Goal: Task Accomplishment & Management: Use online tool/utility

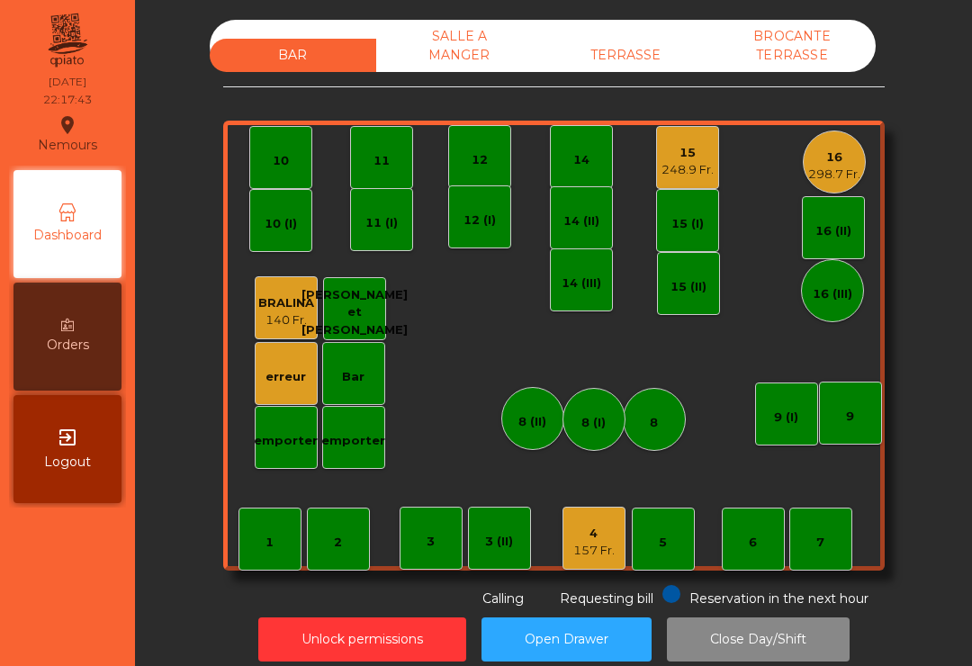
click at [803, 169] on div "16 298.7 Fr." at bounding box center [834, 161] width 63 height 63
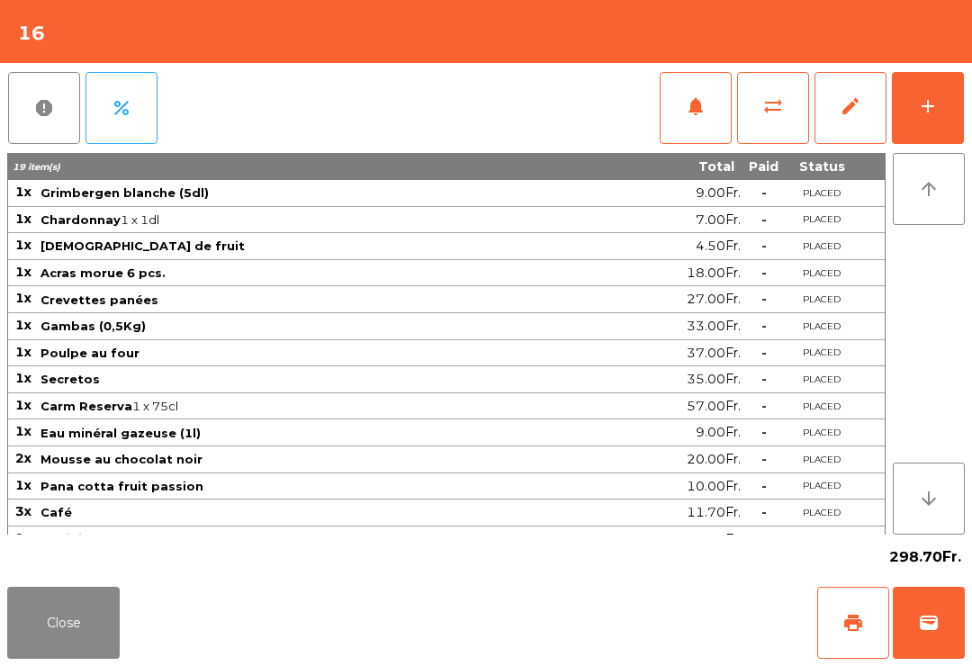
click at [929, 121] on button "add" at bounding box center [928, 108] width 72 height 72
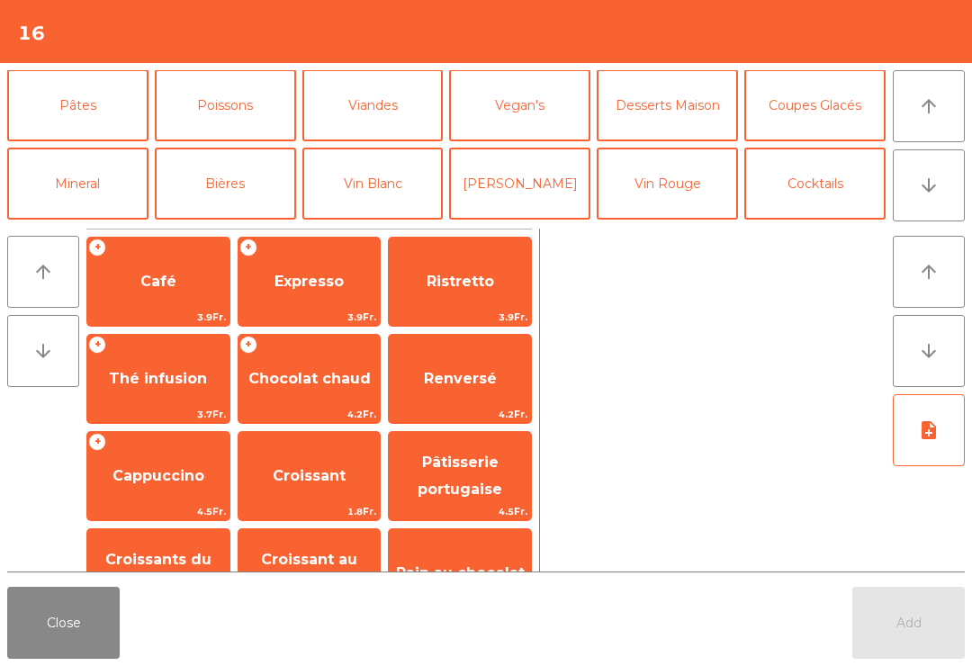
scroll to position [110, 0]
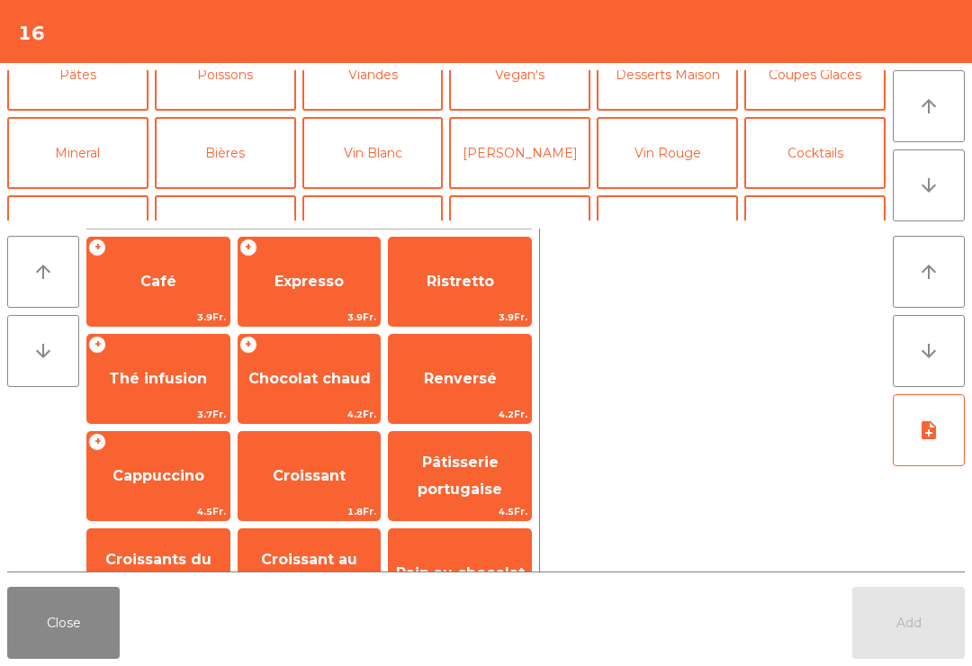
click at [245, 157] on button "Bières" at bounding box center [225, 153] width 141 height 72
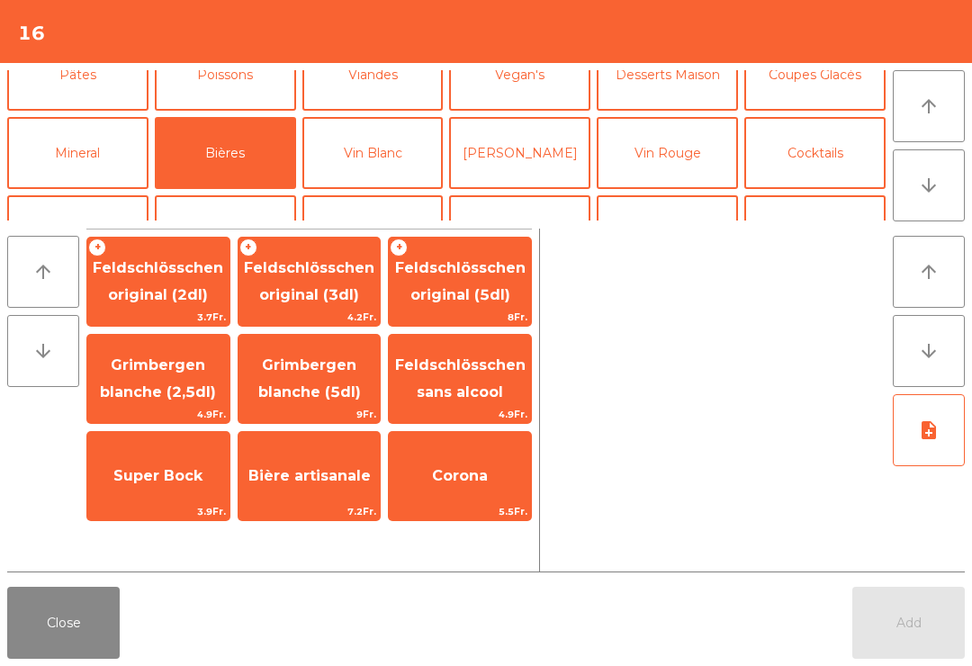
click at [350, 377] on span "Grimbergen blanche (5dl)" at bounding box center [309, 379] width 142 height 76
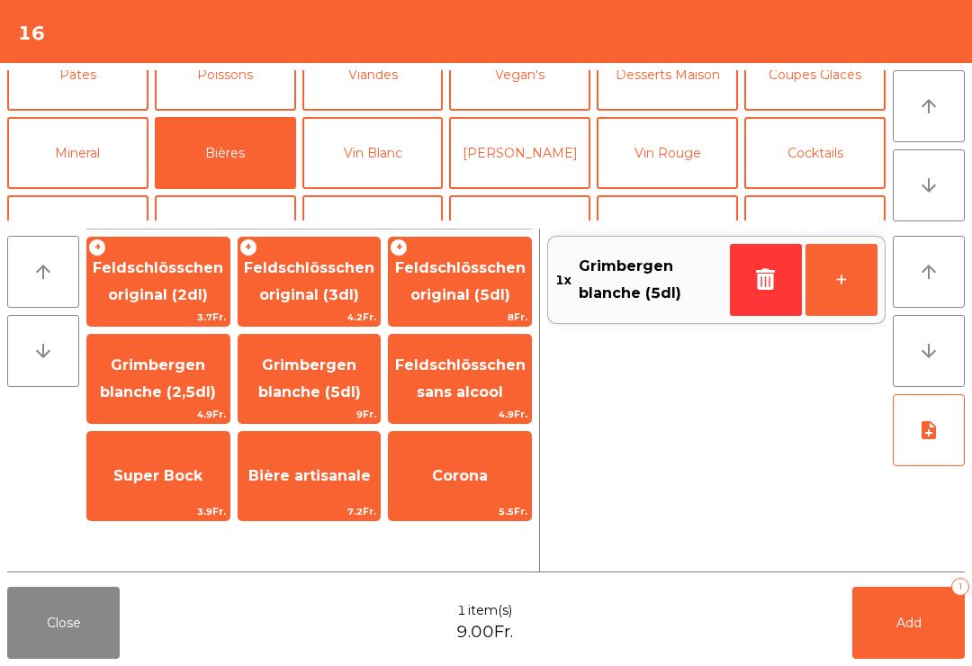
click at [340, 371] on span "Grimbergen blanche (5dl)" at bounding box center [309, 378] width 103 height 44
click at [936, 653] on button "Add 2" at bounding box center [908, 623] width 112 height 72
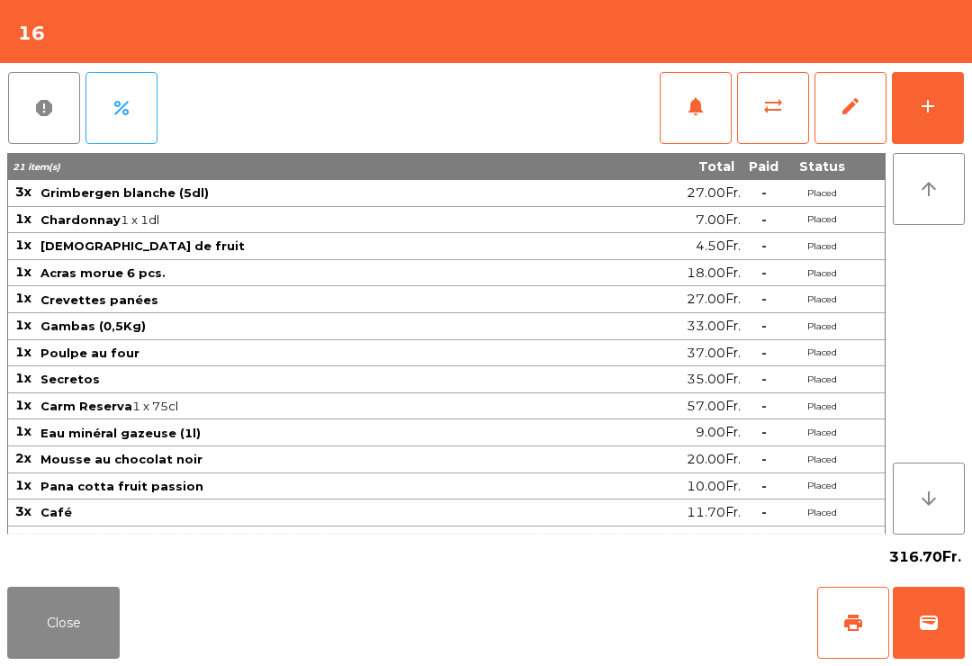
click at [71, 658] on button "Close" at bounding box center [63, 623] width 112 height 72
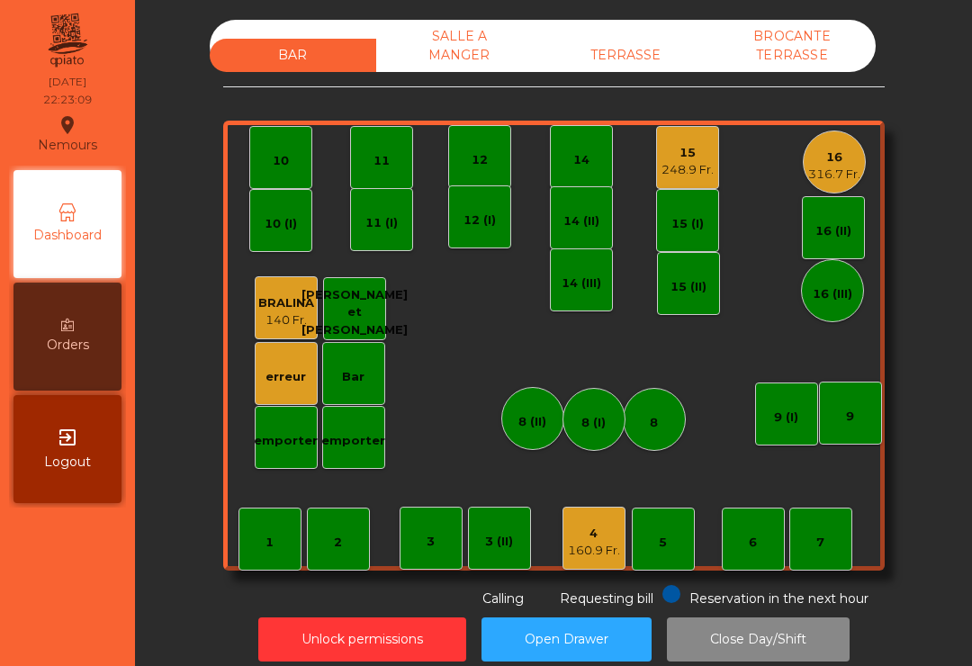
click at [712, 188] on div "15 248.9 Fr." at bounding box center [687, 157] width 63 height 63
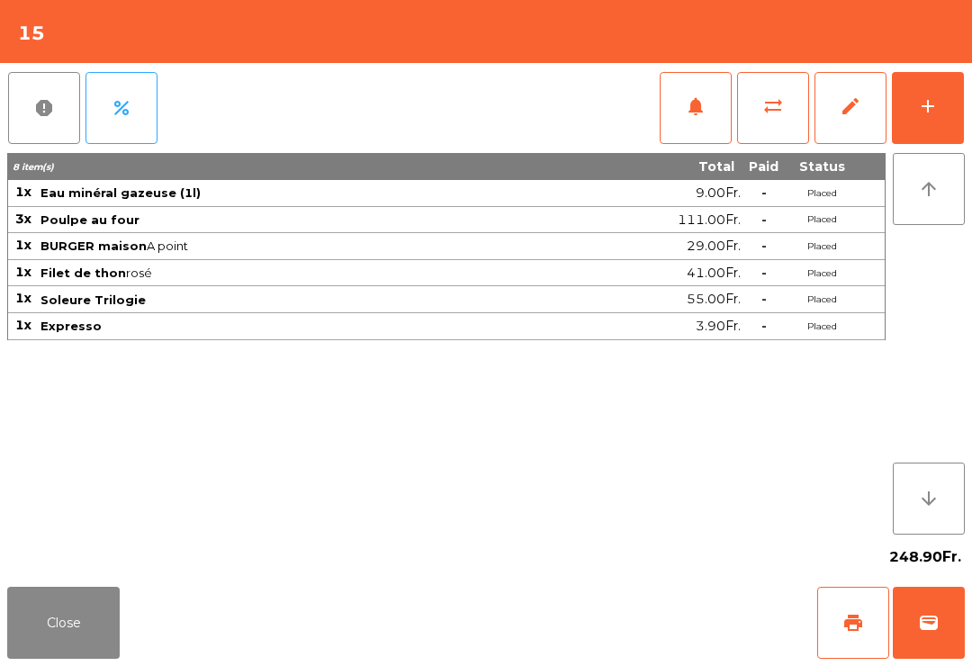
click at [933, 118] on button "add" at bounding box center [928, 108] width 72 height 72
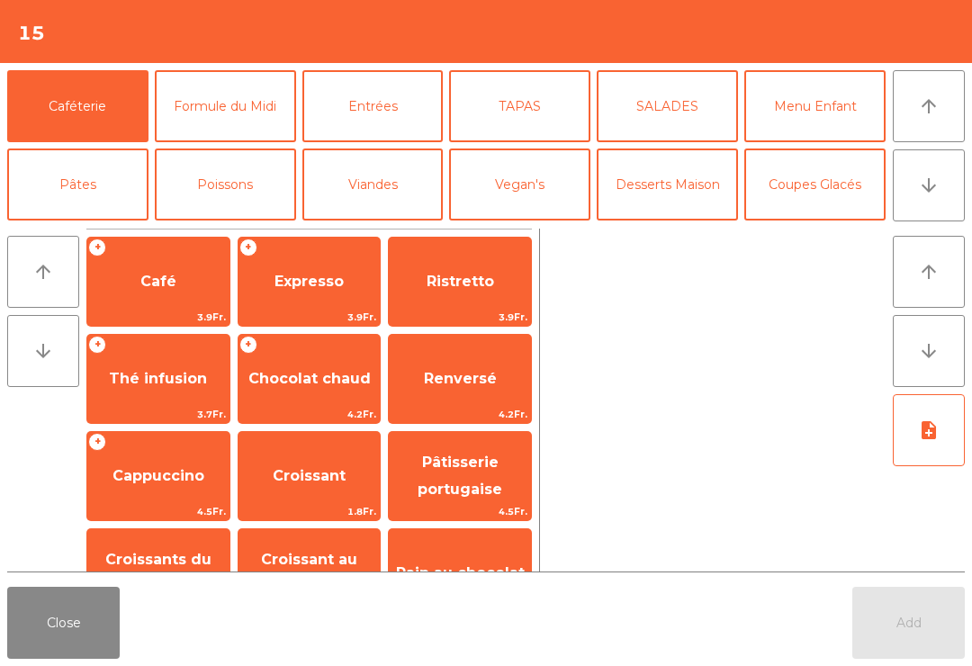
click at [165, 276] on span "Café" at bounding box center [158, 281] width 36 height 17
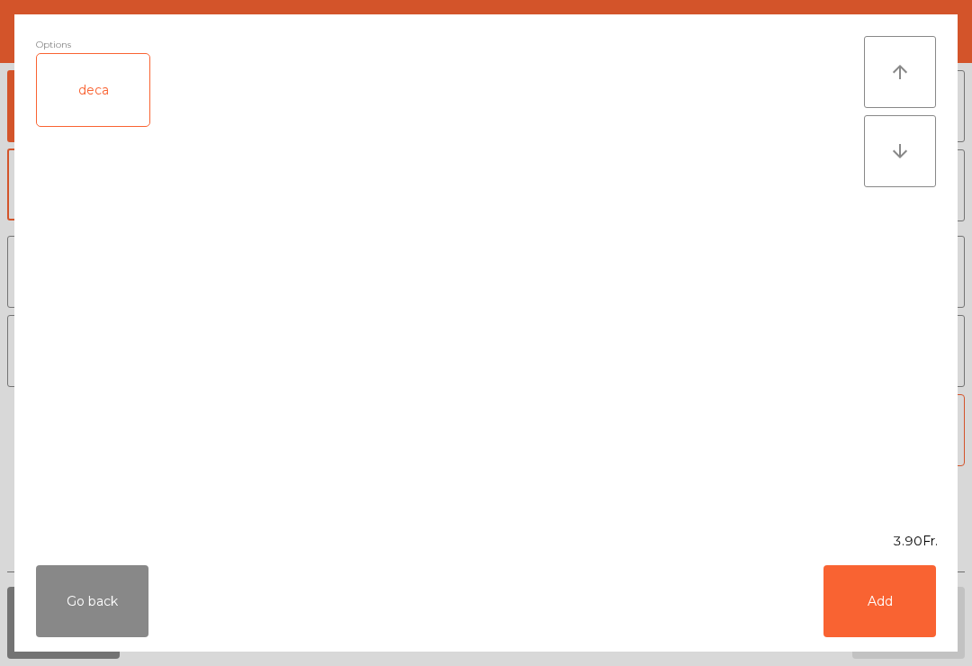
click at [122, 121] on div "deca" at bounding box center [93, 90] width 112 height 72
click at [859, 634] on button "Add" at bounding box center [879, 601] width 112 height 72
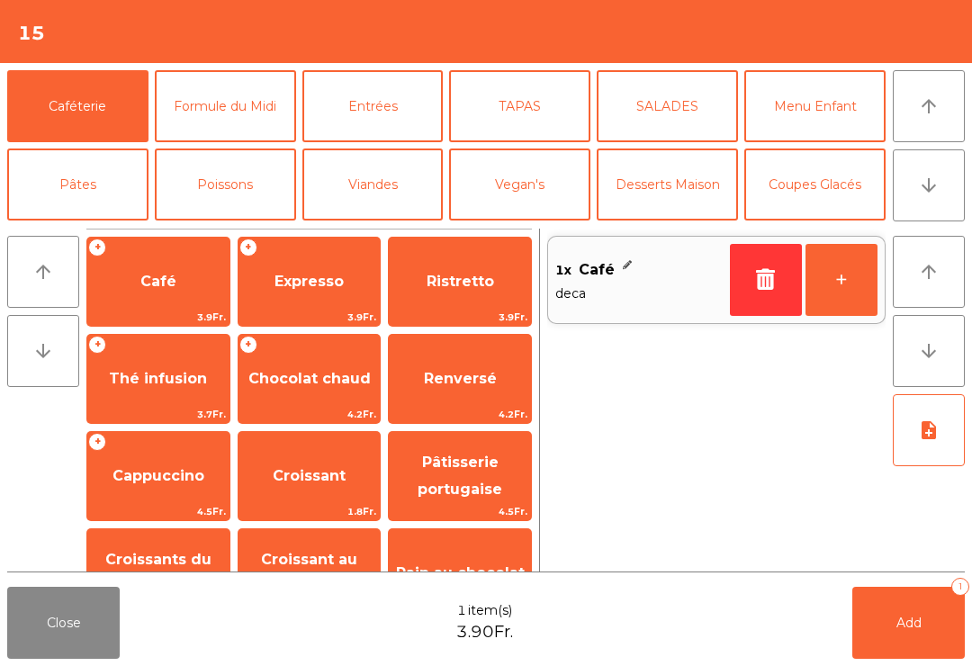
click at [307, 274] on span "Expresso" at bounding box center [308, 281] width 69 height 17
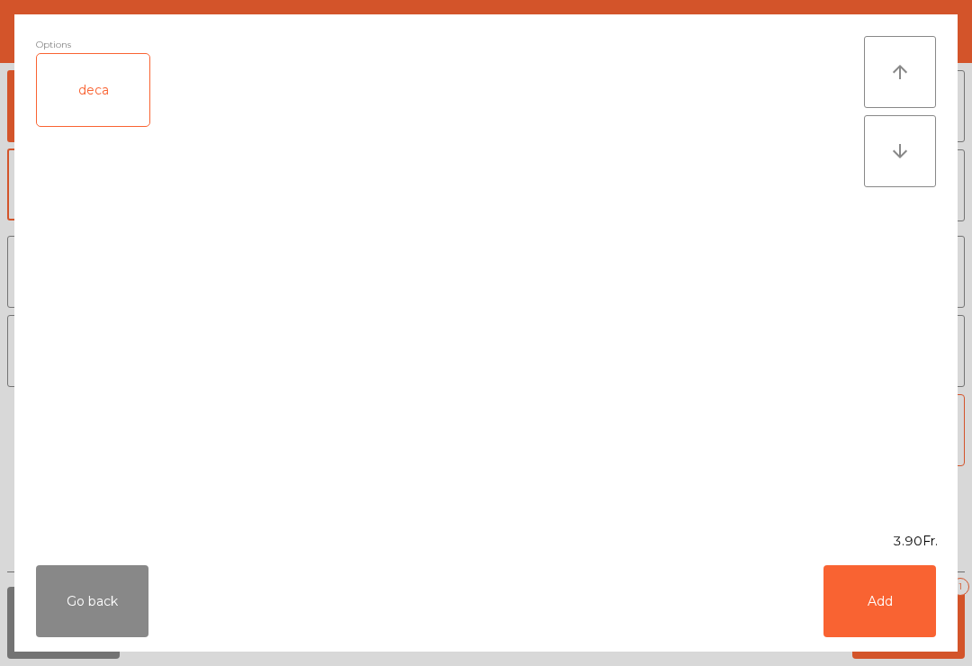
click at [97, 98] on div "deca" at bounding box center [93, 90] width 112 height 72
click at [902, 591] on button "Add" at bounding box center [879, 601] width 112 height 72
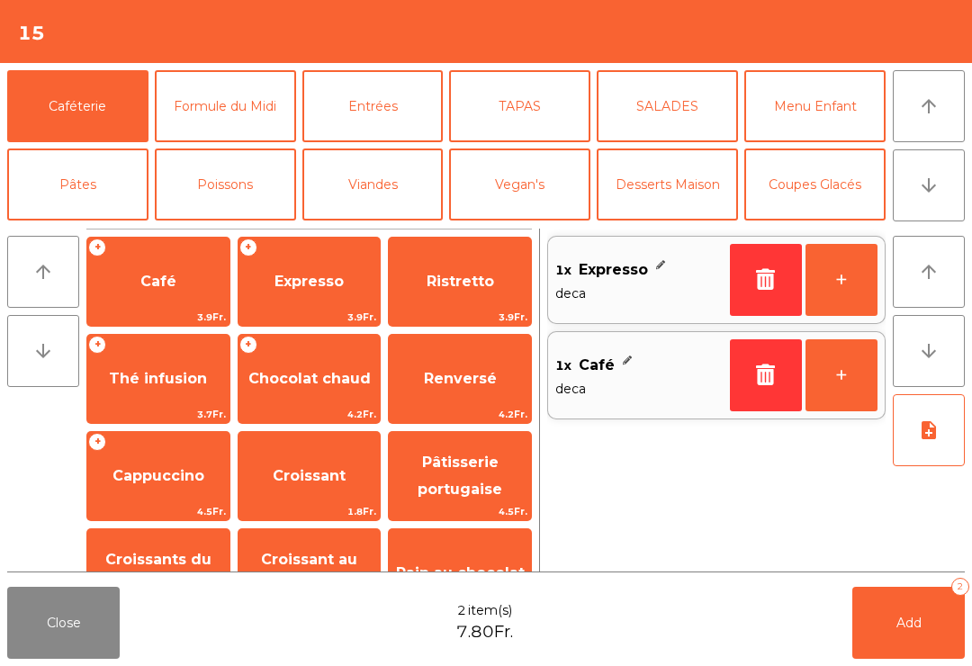
click at [161, 360] on span "Thé infusion" at bounding box center [158, 379] width 142 height 49
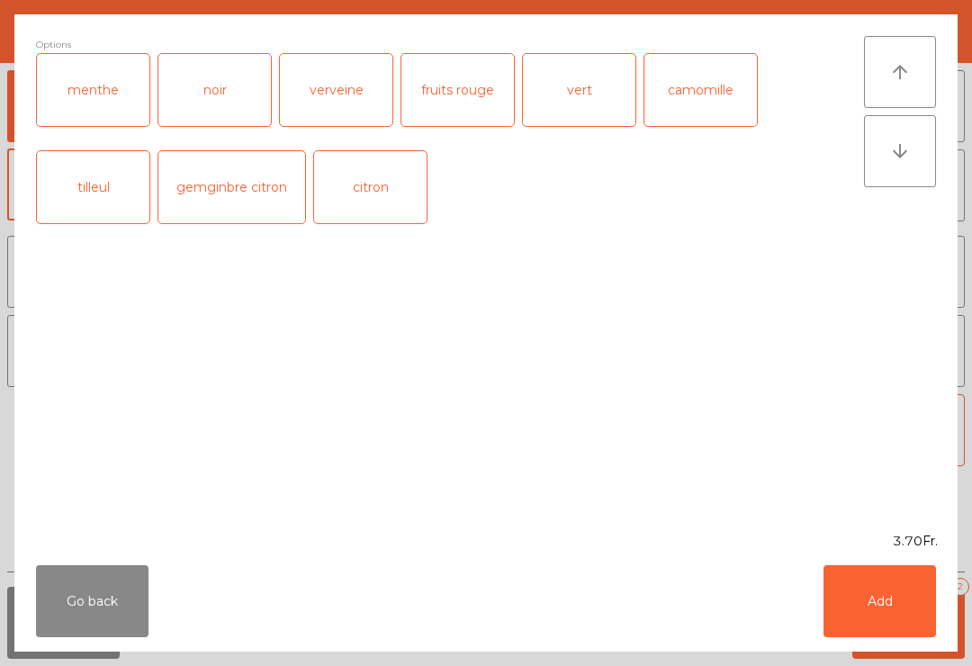
click at [885, 611] on button "Add" at bounding box center [879, 601] width 112 height 72
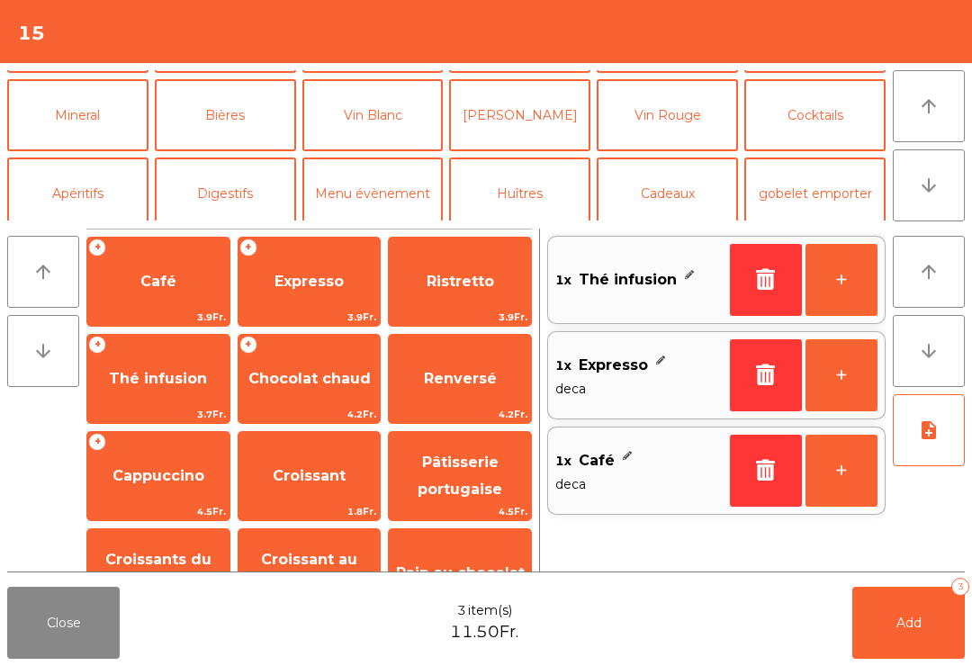
scroll to position [150, 0]
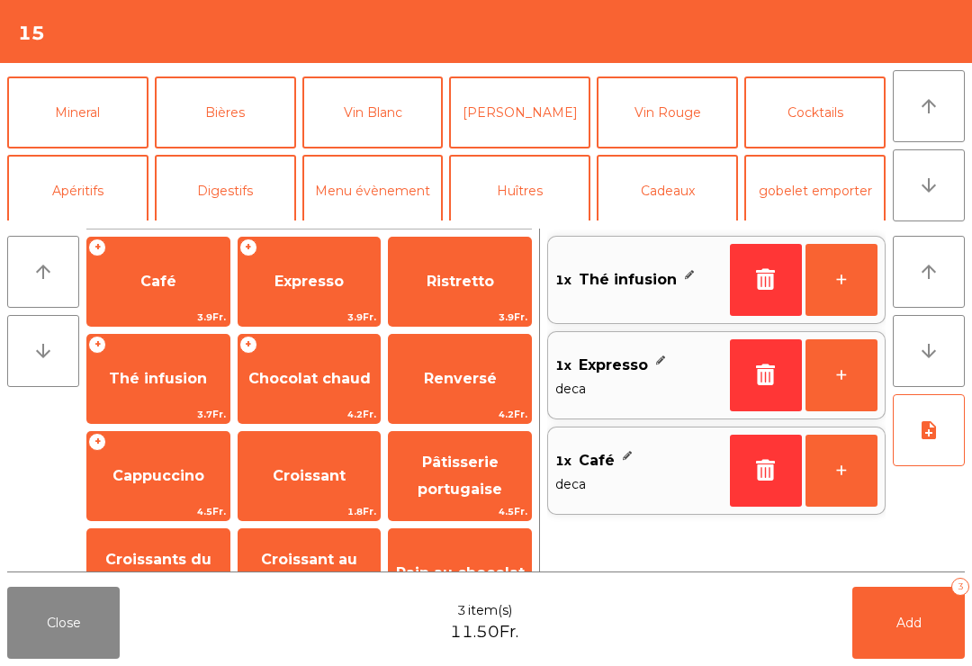
click at [103, 122] on button "Mineral" at bounding box center [77, 112] width 141 height 72
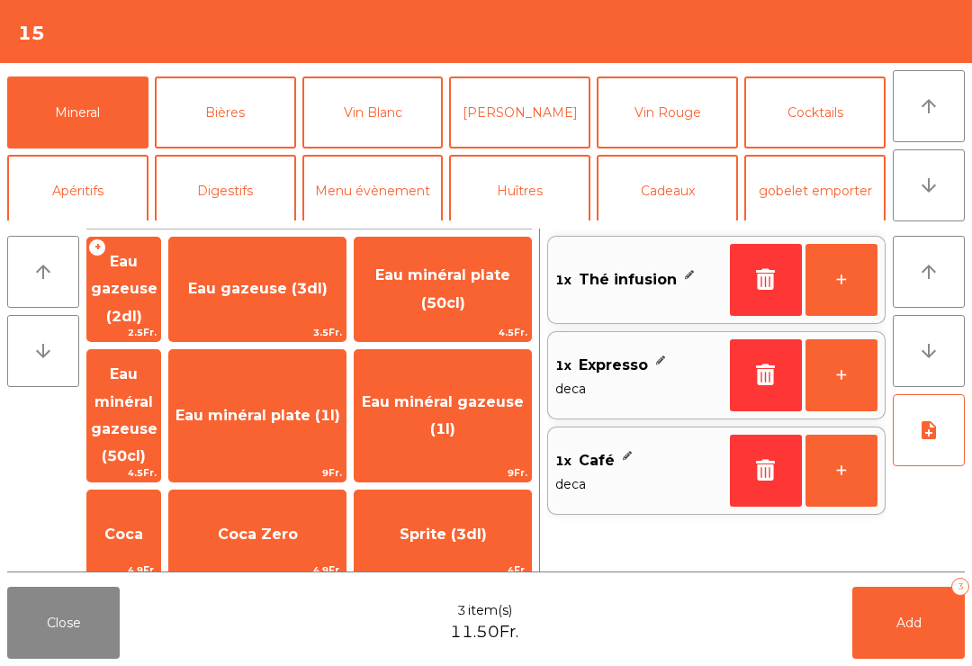
click at [160, 374] on span "Eau minéral gazeuse (50cl)" at bounding box center [123, 415] width 73 height 131
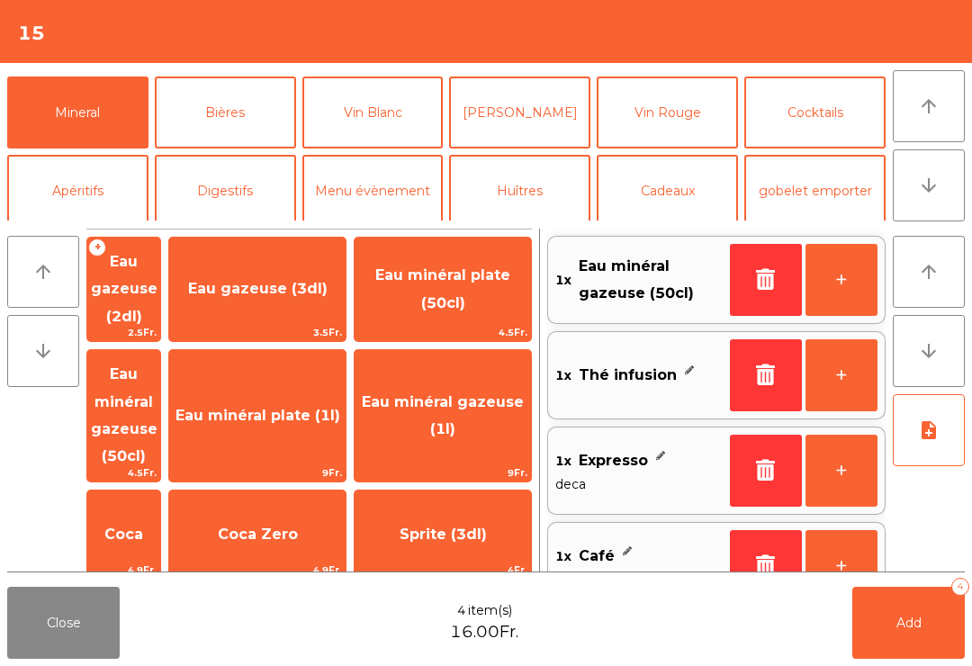
scroll to position [0, 0]
click at [464, 302] on span "Eau minéral plate (50cl)" at bounding box center [442, 288] width 135 height 44
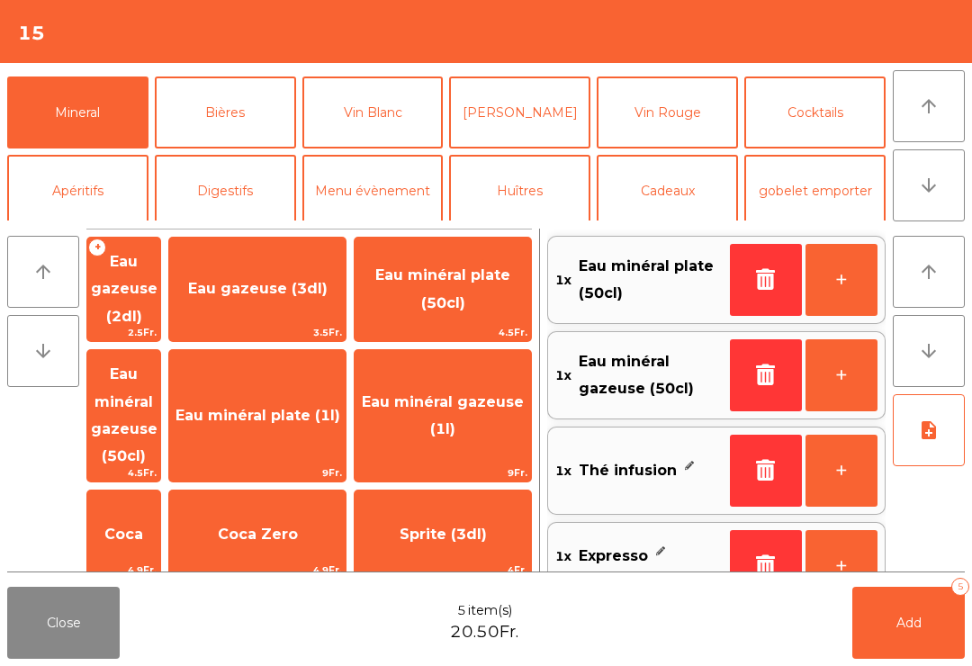
scroll to position [7, 0]
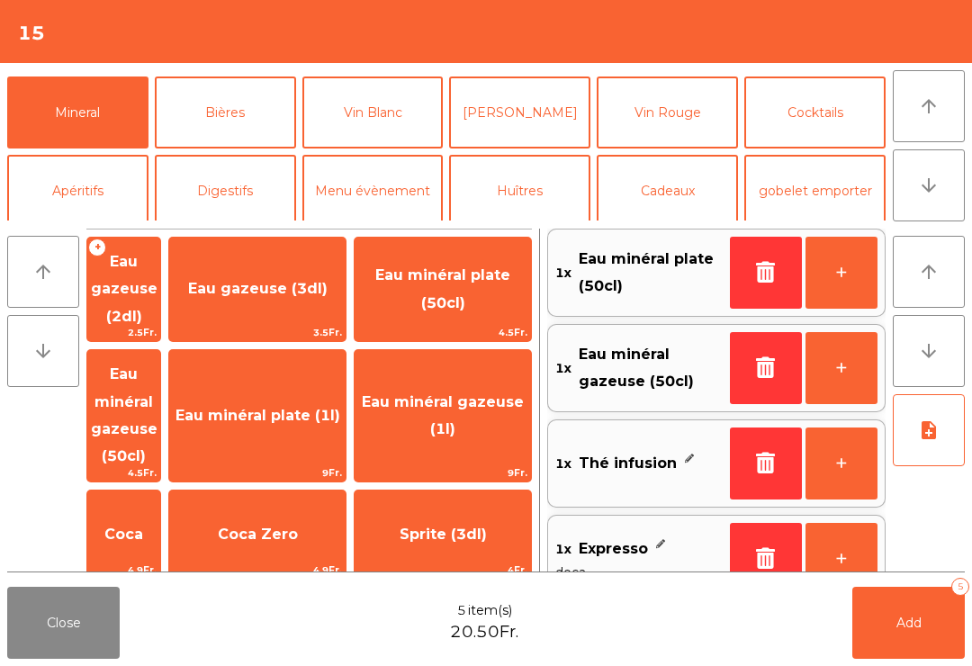
click at [750, 266] on button "button" at bounding box center [766, 273] width 72 height 72
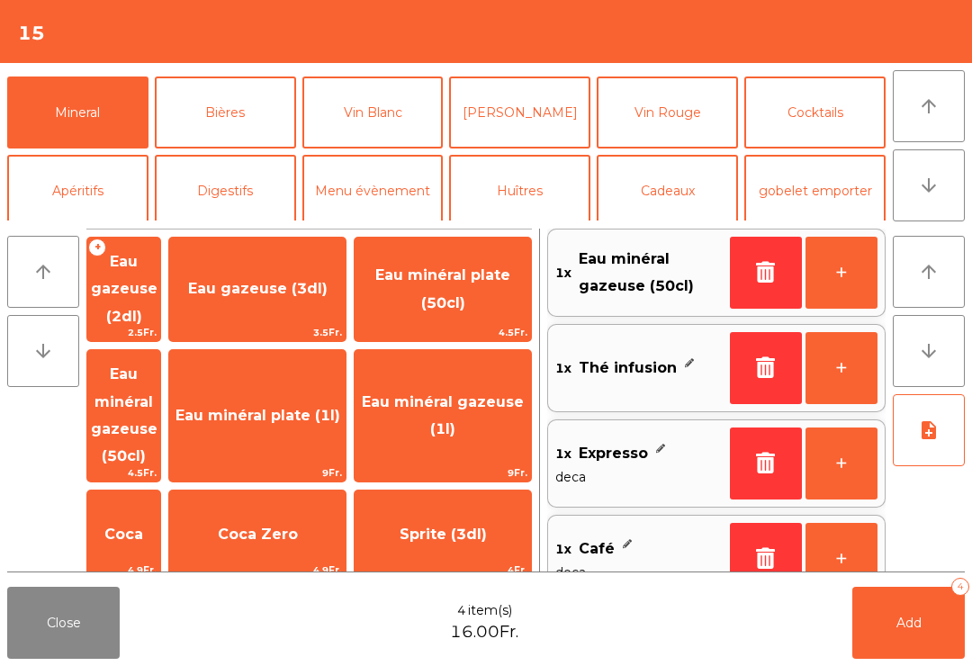
click at [479, 405] on span "Eau minéral gazeuse (1l)" at bounding box center [443, 416] width 176 height 76
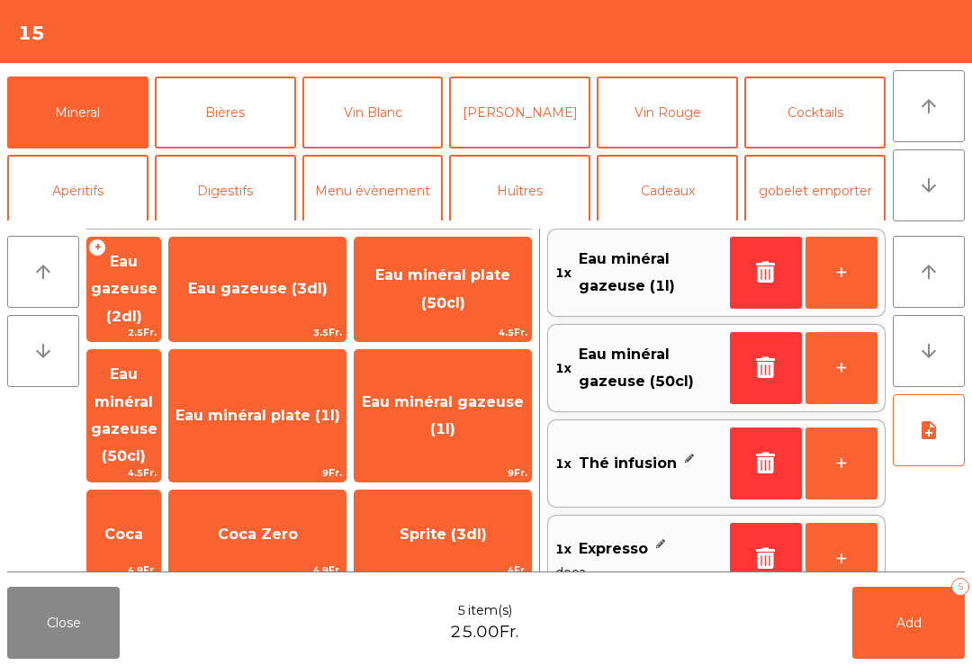
click at [930, 631] on button "Add 5" at bounding box center [908, 623] width 112 height 72
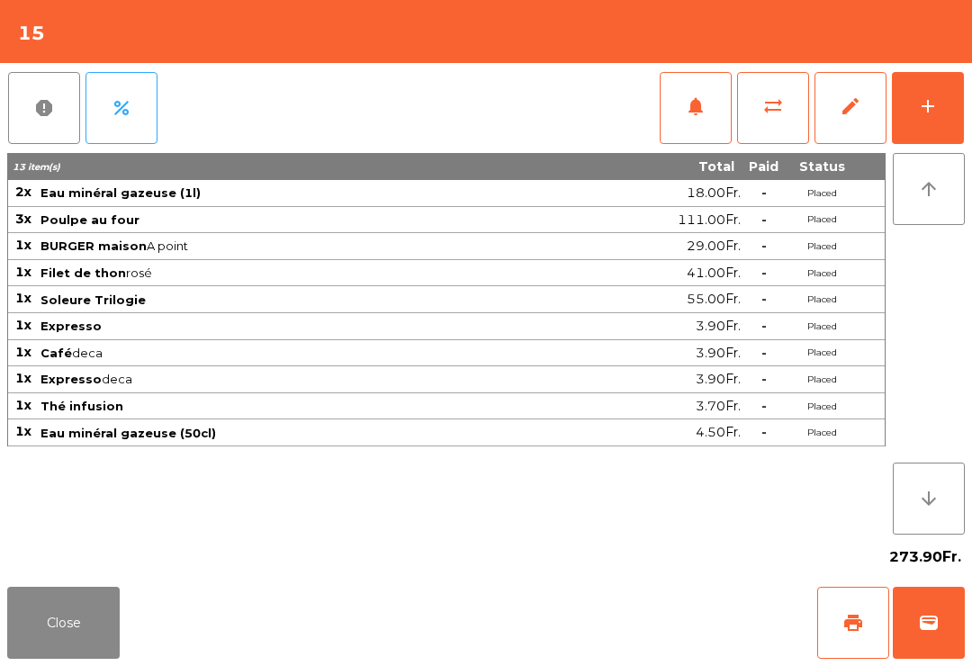
click at [39, 613] on button "Close" at bounding box center [63, 623] width 112 height 72
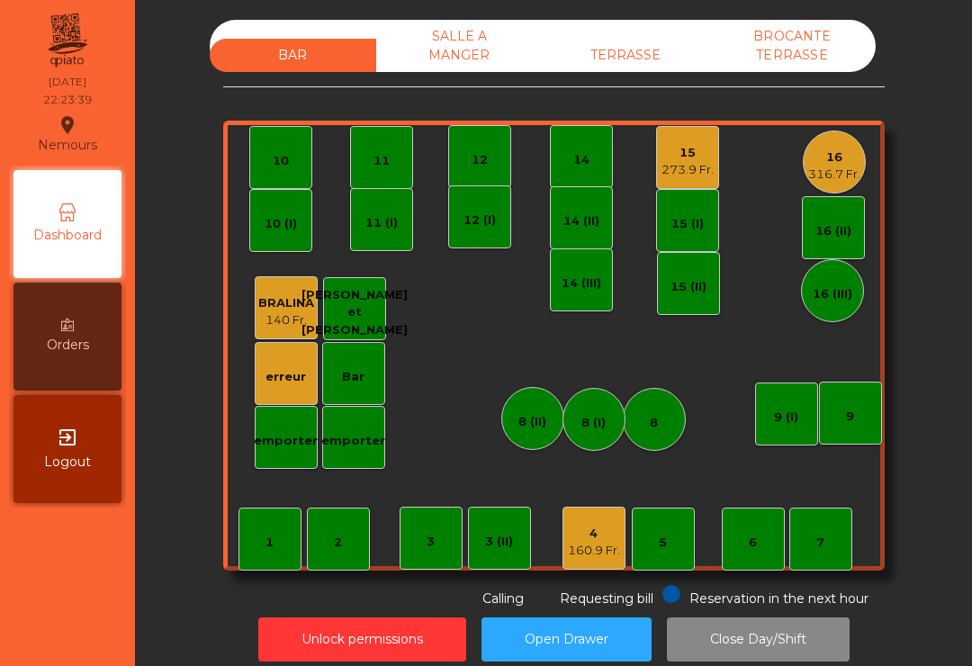
click at [593, 533] on div "4" at bounding box center [594, 534] width 52 height 18
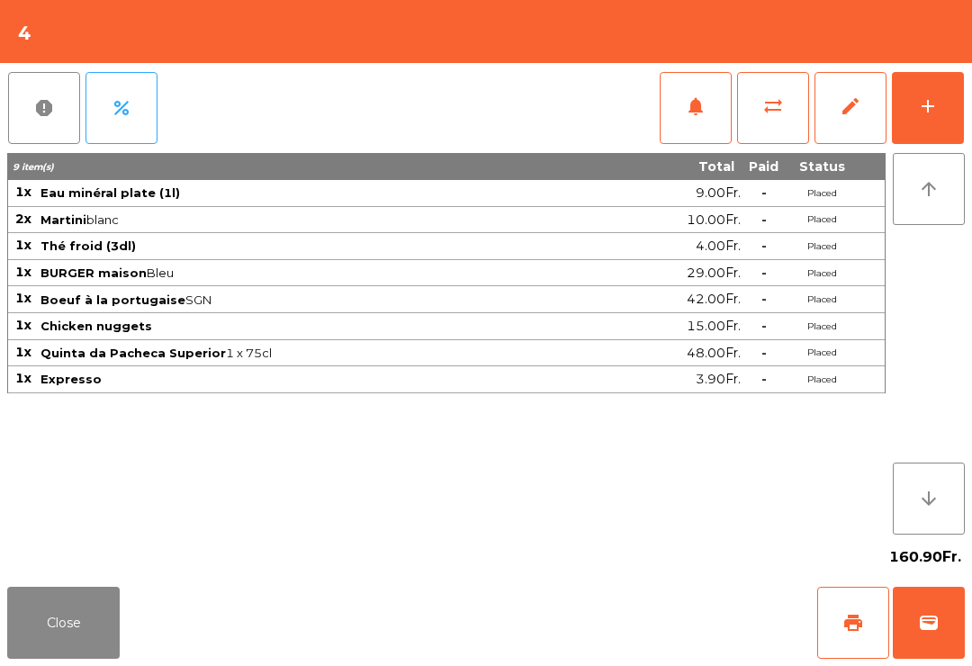
click at [860, 615] on span "print" at bounding box center [853, 623] width 22 height 22
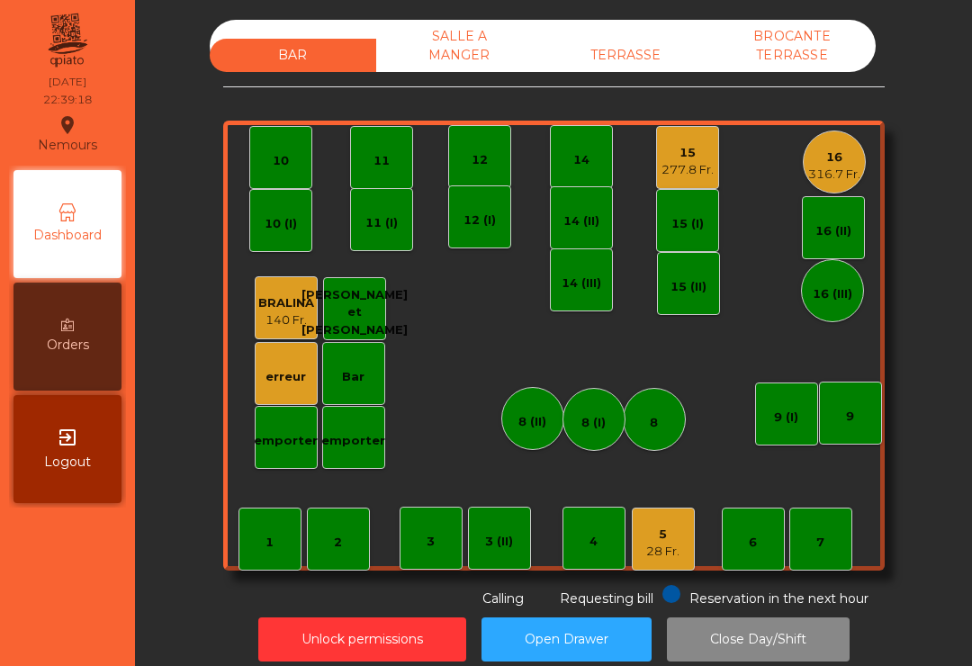
click at [650, 523] on div "5 28 Fr." at bounding box center [662, 539] width 33 height 42
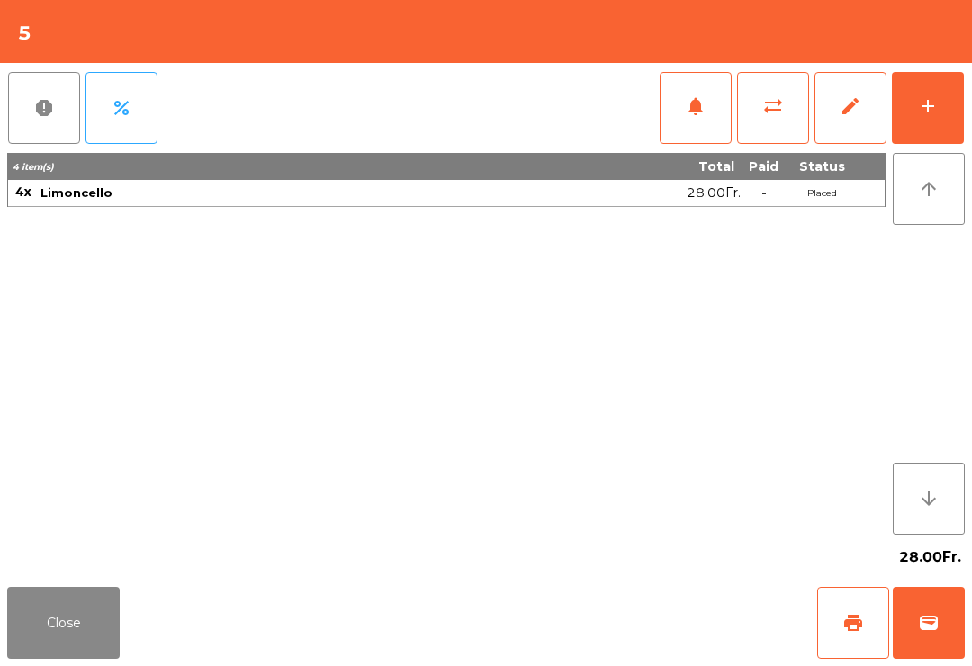
click at [935, 633] on span "wallet" at bounding box center [929, 623] width 22 height 22
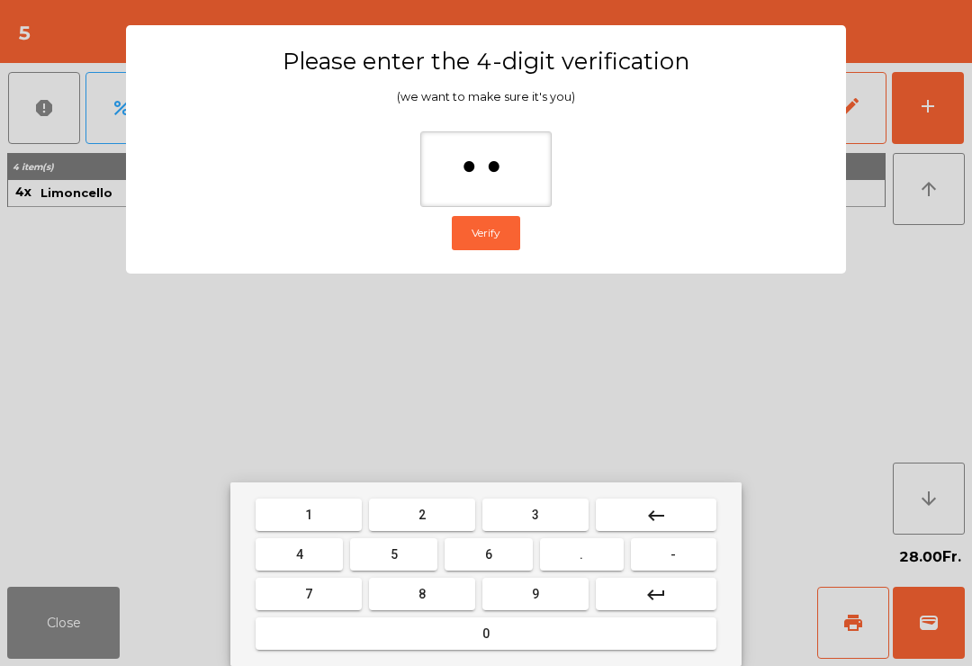
type input "***"
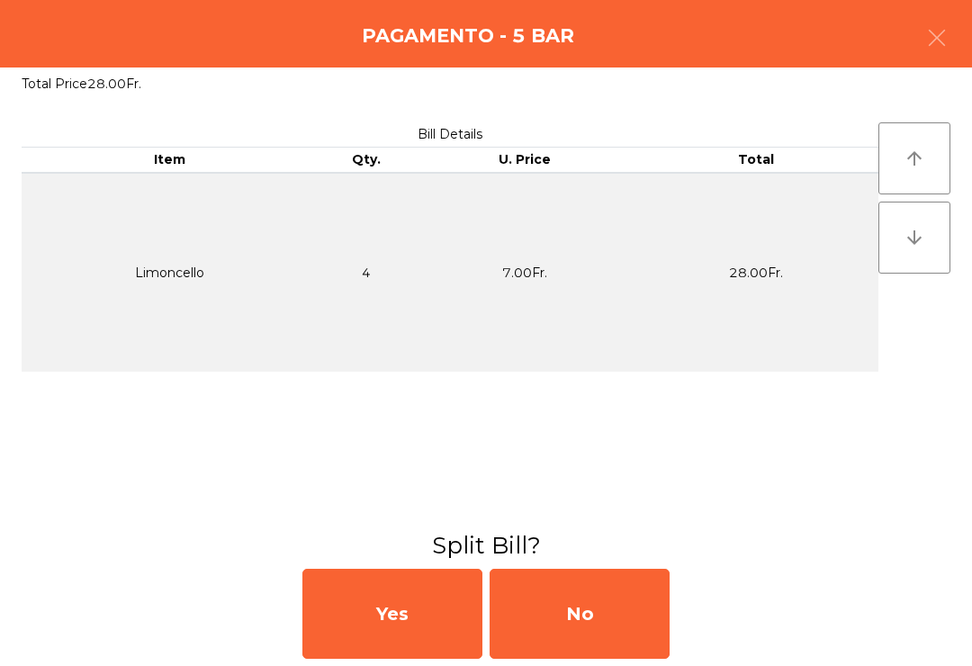
click at [602, 643] on div "No" at bounding box center [580, 614] width 180 height 90
click at [609, 615] on div "No" at bounding box center [580, 614] width 180 height 90
click at [640, 629] on div "No" at bounding box center [580, 614] width 180 height 90
click at [645, 613] on div "No" at bounding box center [580, 614] width 180 height 90
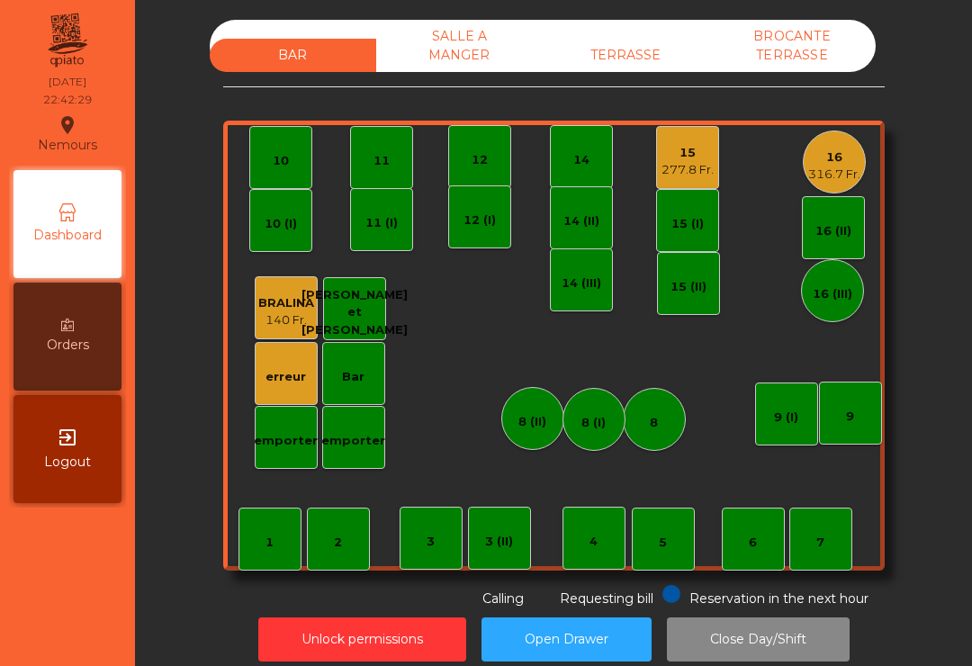
click at [710, 111] on div "BAR SALLE A MANGER TERRASSE BROCANTE TERRASSE 1 2 3 4 5 6 7 8 9 10 11 12 14 15 …" at bounding box center [553, 314] width 661 height 589
click at [659, 167] on div "15 277.8 Fr." at bounding box center [687, 157] width 63 height 63
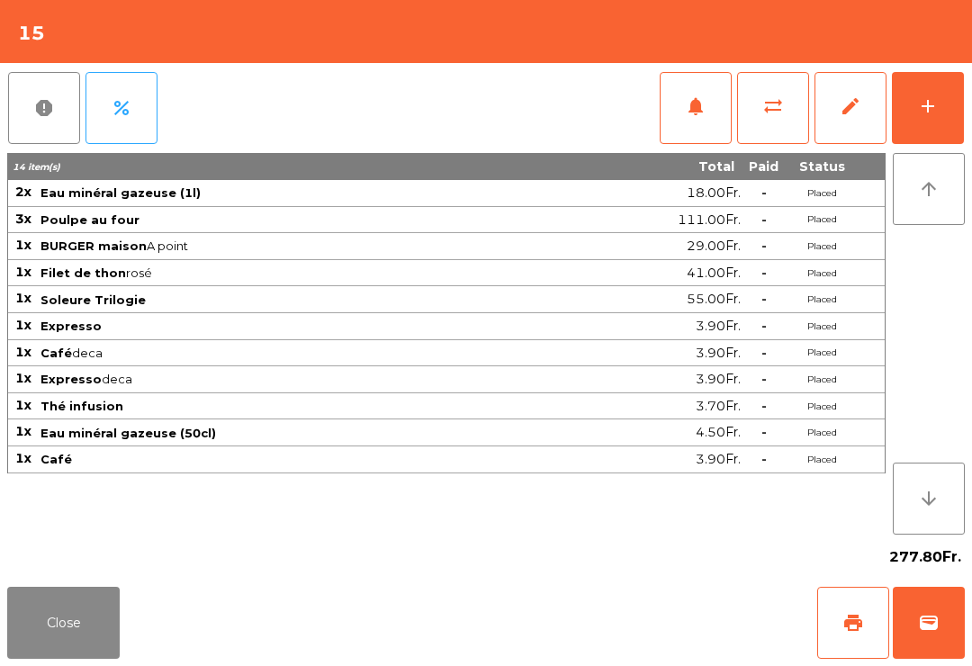
click at [837, 655] on button "print" at bounding box center [853, 623] width 72 height 72
